Goal: Understand process/instructions: Learn how to perform a task or action

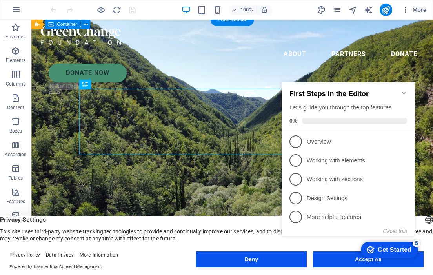
click at [404, 91] on icon "Minimize checklist" at bounding box center [404, 93] width 6 height 6
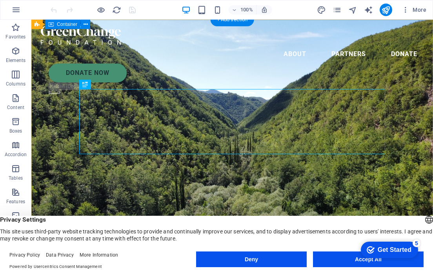
click div "checkmark Get Started 5 First Steps in the Editor Let's guide you through the t…"
click at [353, 262] on button "Accept All" at bounding box center [368, 259] width 111 height 16
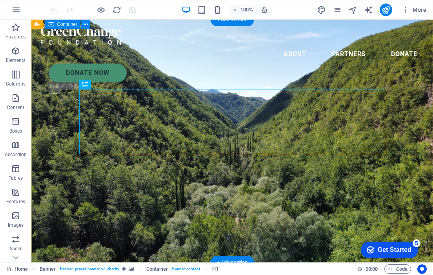
click at [384, 248] on div "Get Started" at bounding box center [395, 249] width 34 height 7
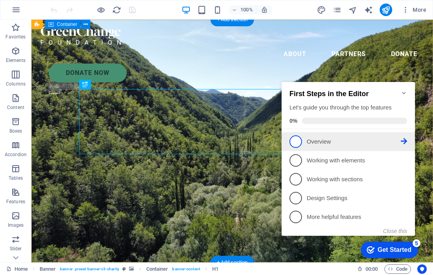
click at [304, 143] on link "1 Overview - incomplete" at bounding box center [349, 141] width 118 height 13
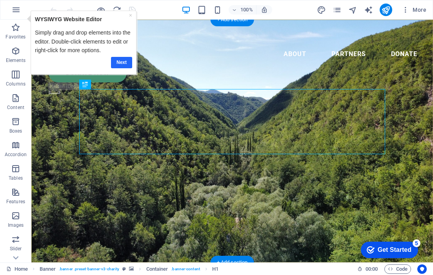
click at [123, 63] on link "Next" at bounding box center [121, 62] width 21 height 11
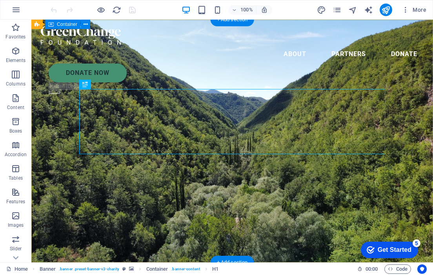
click at [383, 242] on div "checkmark Get Started 5" at bounding box center [389, 250] width 57 height 16
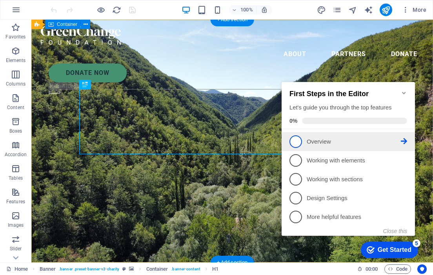
click at [297, 143] on span "1" at bounding box center [296, 141] width 13 height 13
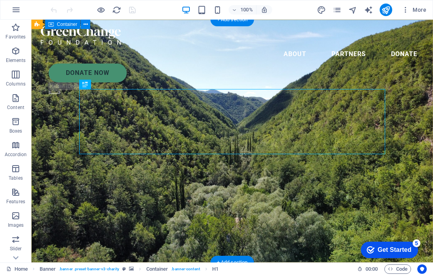
click at [412, 253] on div "checkmark Get Started 5" at bounding box center [389, 250] width 57 height 16
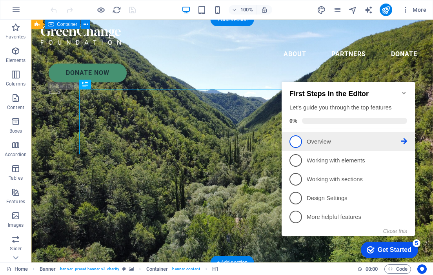
click at [401, 140] on icon at bounding box center [404, 141] width 6 height 6
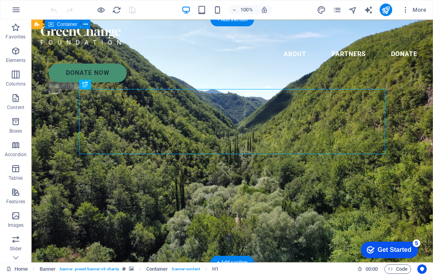
click at [407, 248] on div "Get Started" at bounding box center [395, 249] width 34 height 7
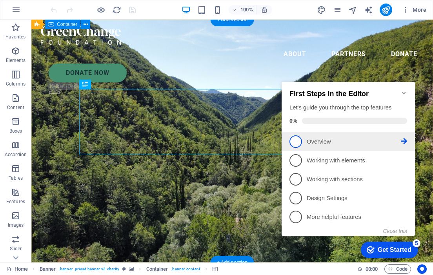
click at [297, 139] on span "1" at bounding box center [296, 141] width 13 height 13
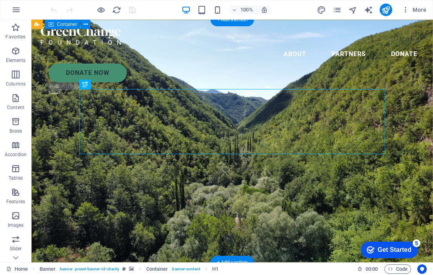
click at [415, 253] on div "checkmark Get Started 5" at bounding box center [389, 250] width 57 height 16
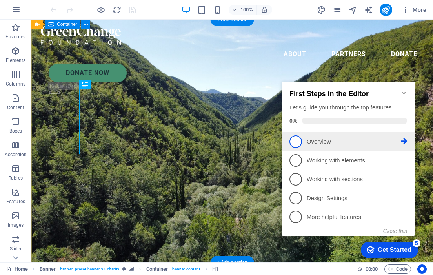
click at [294, 137] on span "1" at bounding box center [296, 141] width 13 height 13
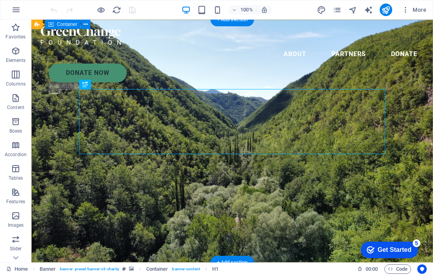
click at [398, 247] on div "Get Started" at bounding box center [395, 249] width 34 height 7
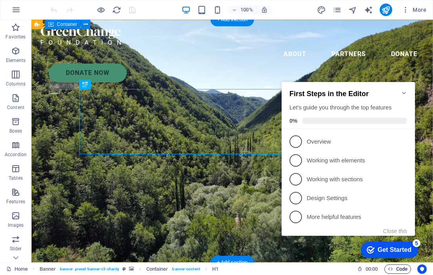
click at [397, 271] on span "Code" at bounding box center [398, 268] width 20 height 9
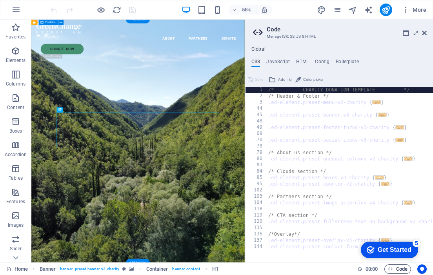
click at [397, 271] on span "Code" at bounding box center [398, 268] width 20 height 9
click at [391, 253] on div "Get Started" at bounding box center [395, 249] width 34 height 7
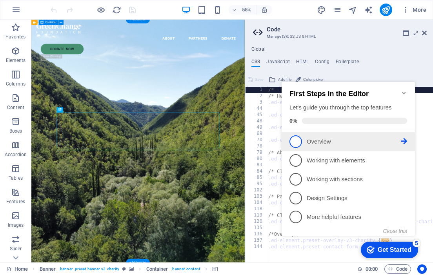
click at [403, 141] on icon at bounding box center [404, 141] width 6 height 6
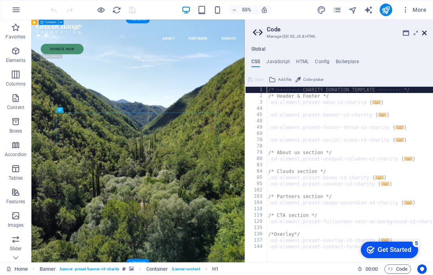
click at [423, 34] on icon at bounding box center [424, 33] width 5 height 6
